Goal: Check status: Check status

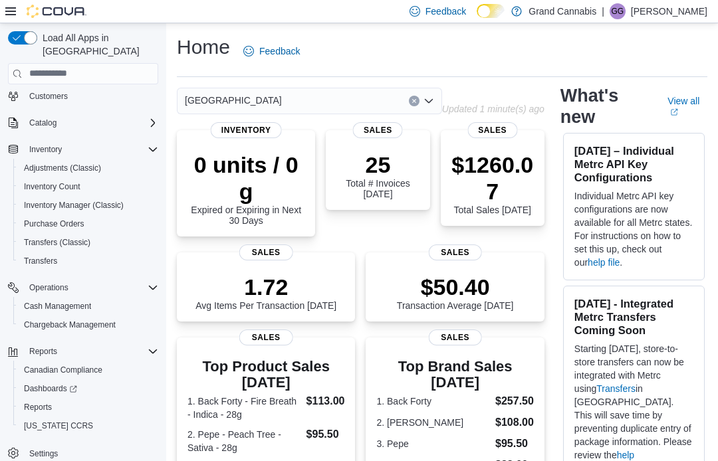
scroll to position [60, 0]
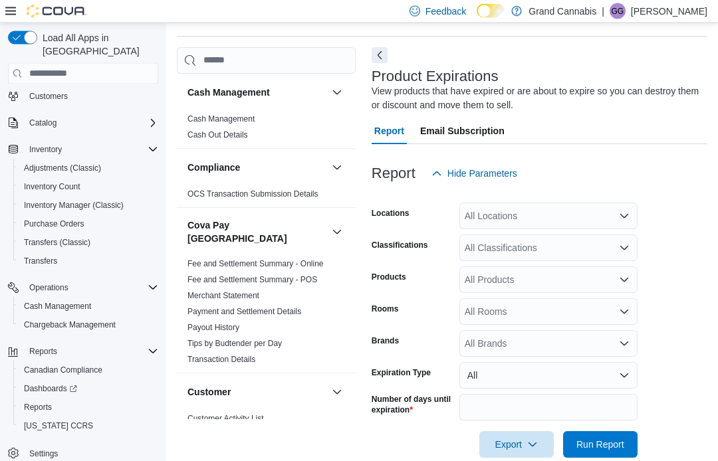
scroll to position [44, 0]
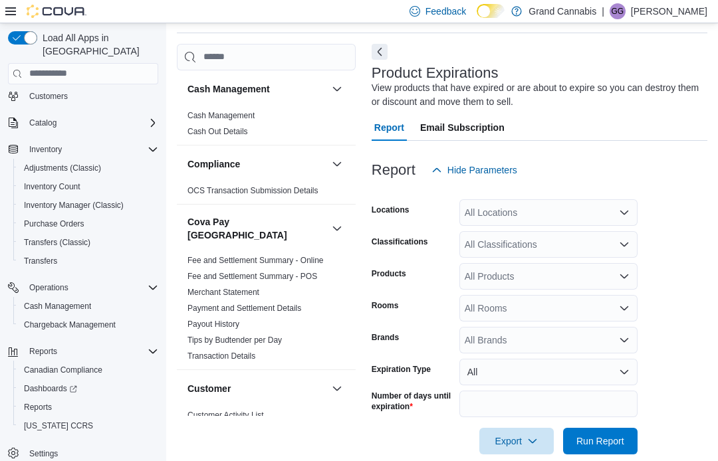
click at [243, 119] on link "Cash Management" at bounding box center [220, 115] width 67 height 9
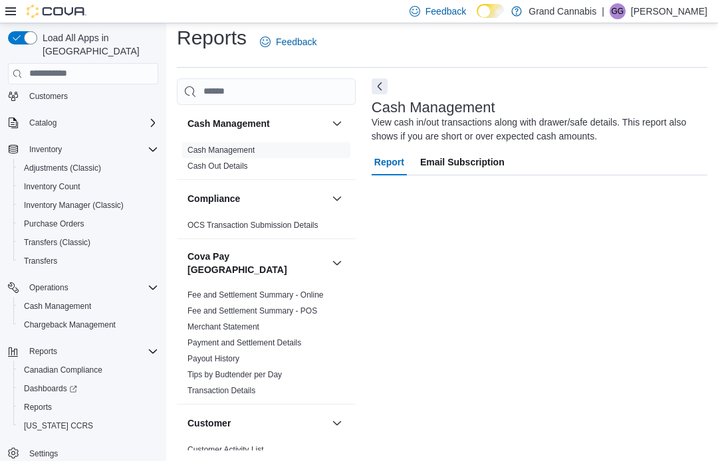
scroll to position [9, 0]
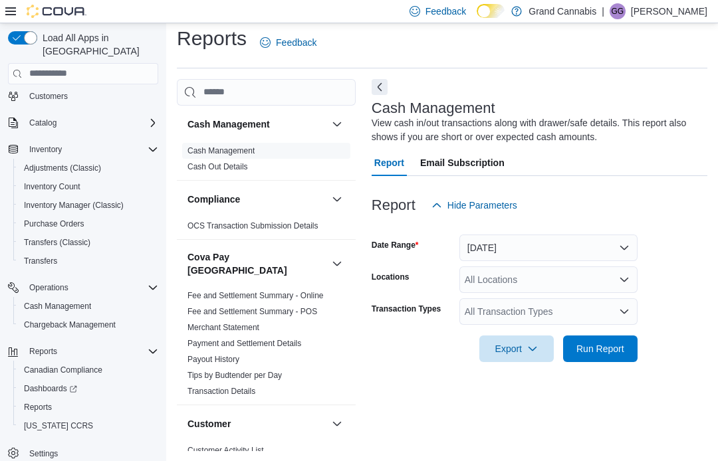
click at [615, 283] on div "All Locations" at bounding box center [548, 280] width 178 height 27
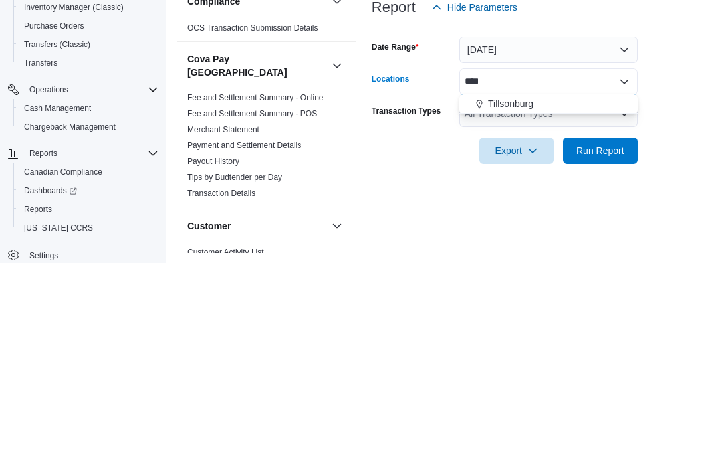
type input "****"
click at [529, 295] on span "Tillsonburg" at bounding box center [510, 301] width 45 height 13
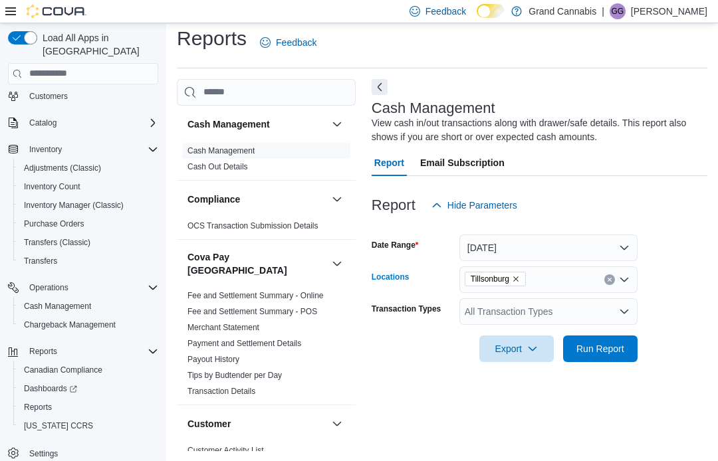
click at [604, 346] on span "Run Report" at bounding box center [600, 348] width 48 height 13
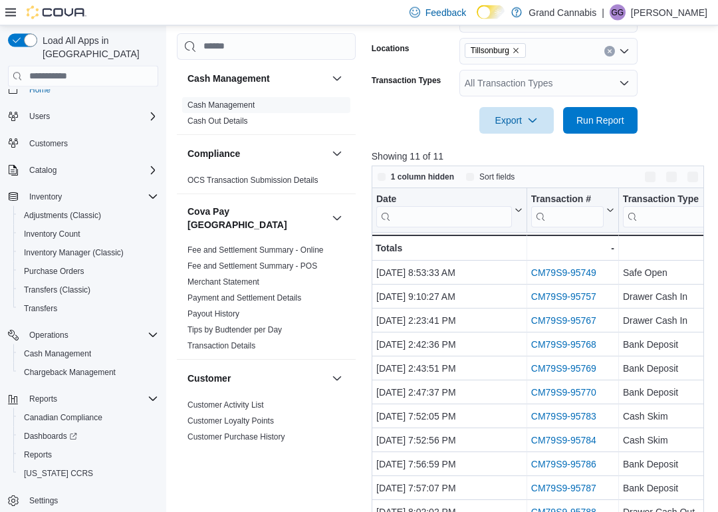
scroll to position [240, 0]
click at [697, 179] on button "Enter fullscreen" at bounding box center [693, 177] width 16 height 16
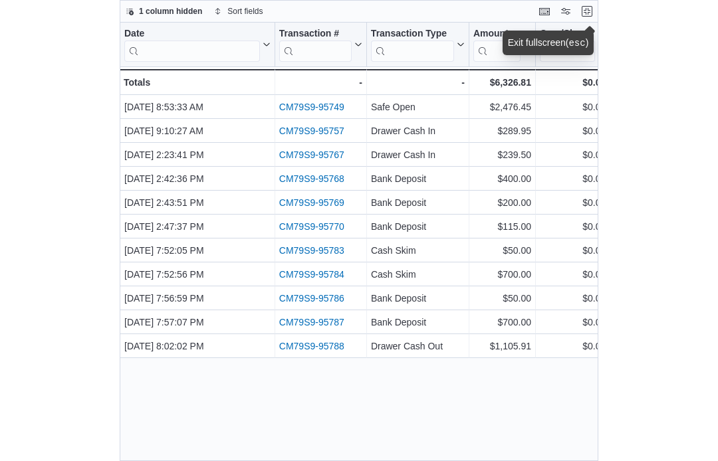
scroll to position [0, 0]
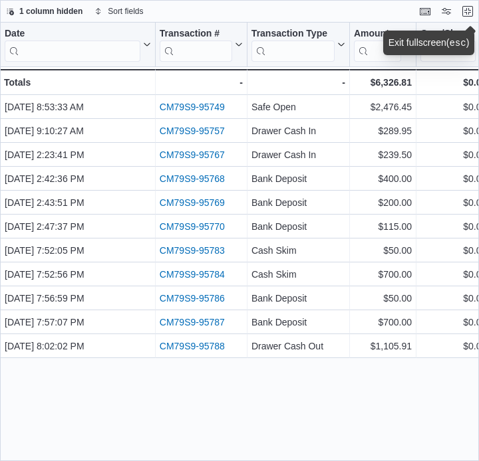
click at [392, 427] on div "Date Click to view column header actions Transaction # Click to view column hea…" at bounding box center [239, 242] width 479 height 438
